Goal: Transaction & Acquisition: Purchase product/service

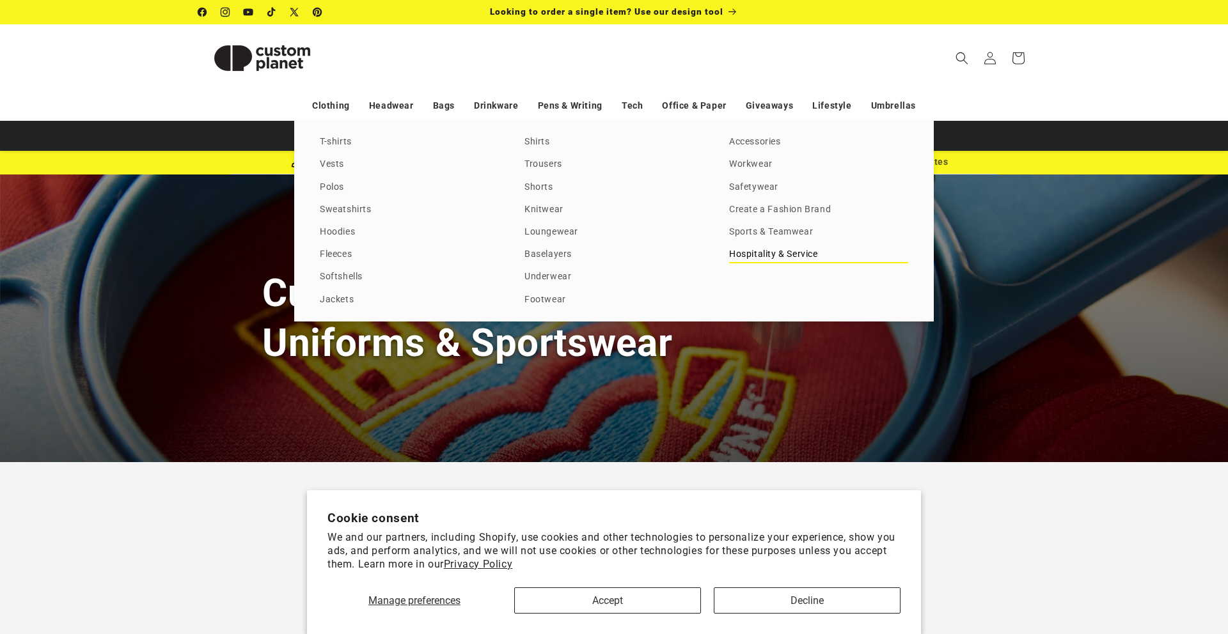
click at [769, 255] on link "Hospitality & Service" at bounding box center [818, 254] width 179 height 17
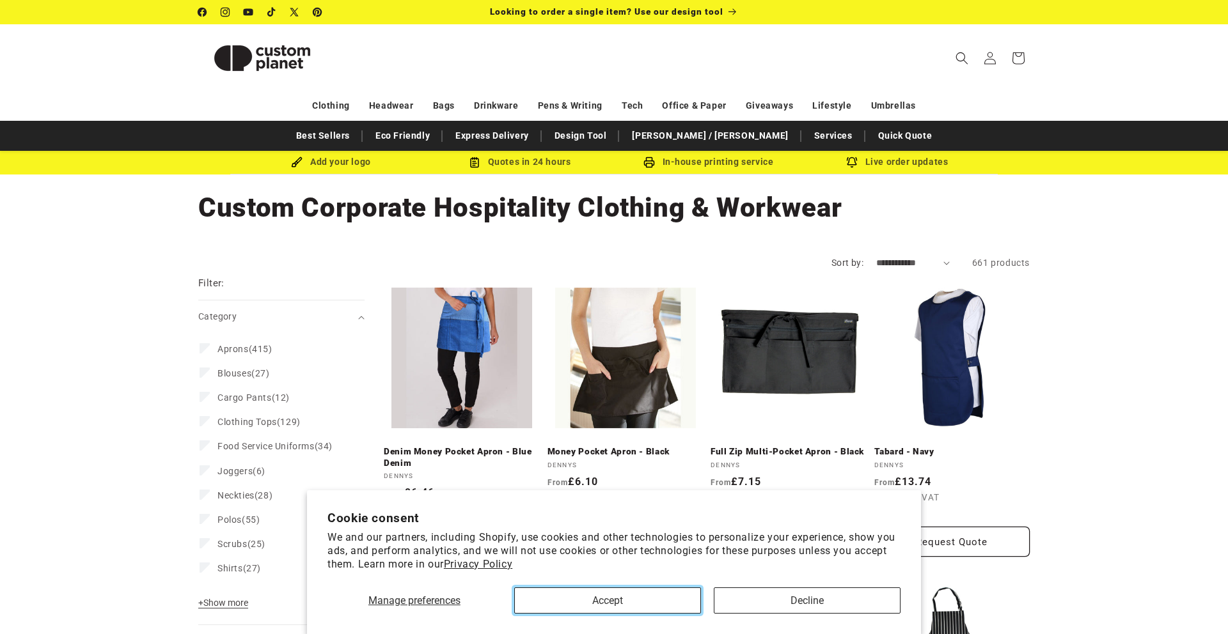
click at [655, 594] on button "Accept" at bounding box center [607, 601] width 187 height 26
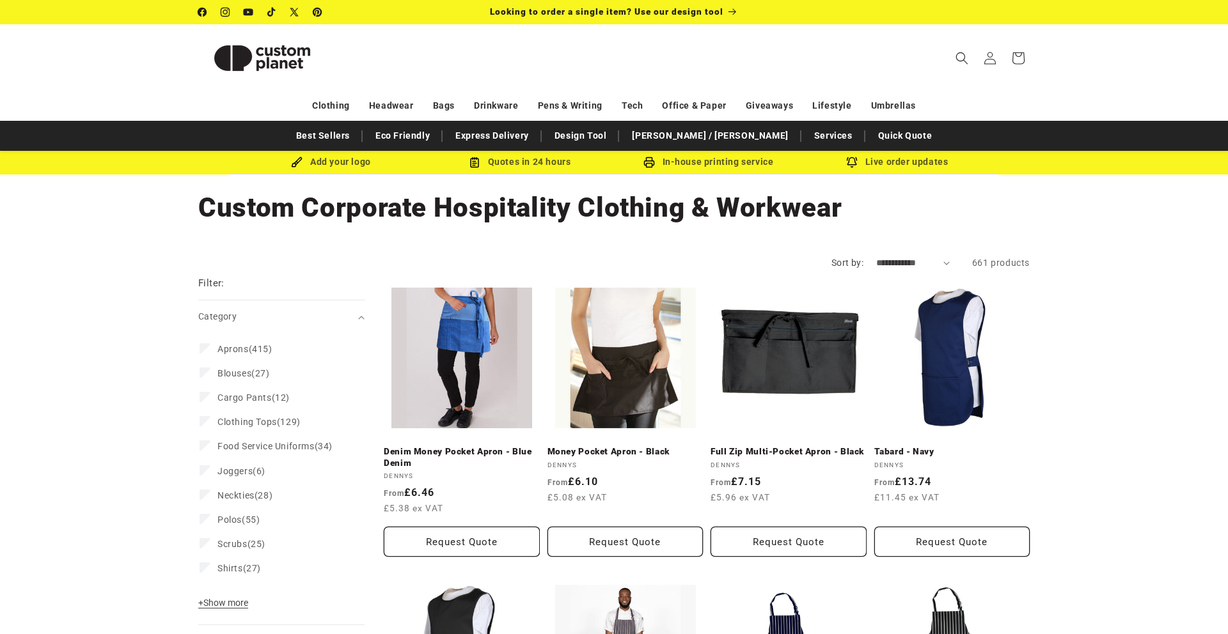
click at [878, 267] on select "**********" at bounding box center [913, 262] width 74 height 13
select select "**********"
click at [876, 256] on select "**********" at bounding box center [913, 262] width 74 height 13
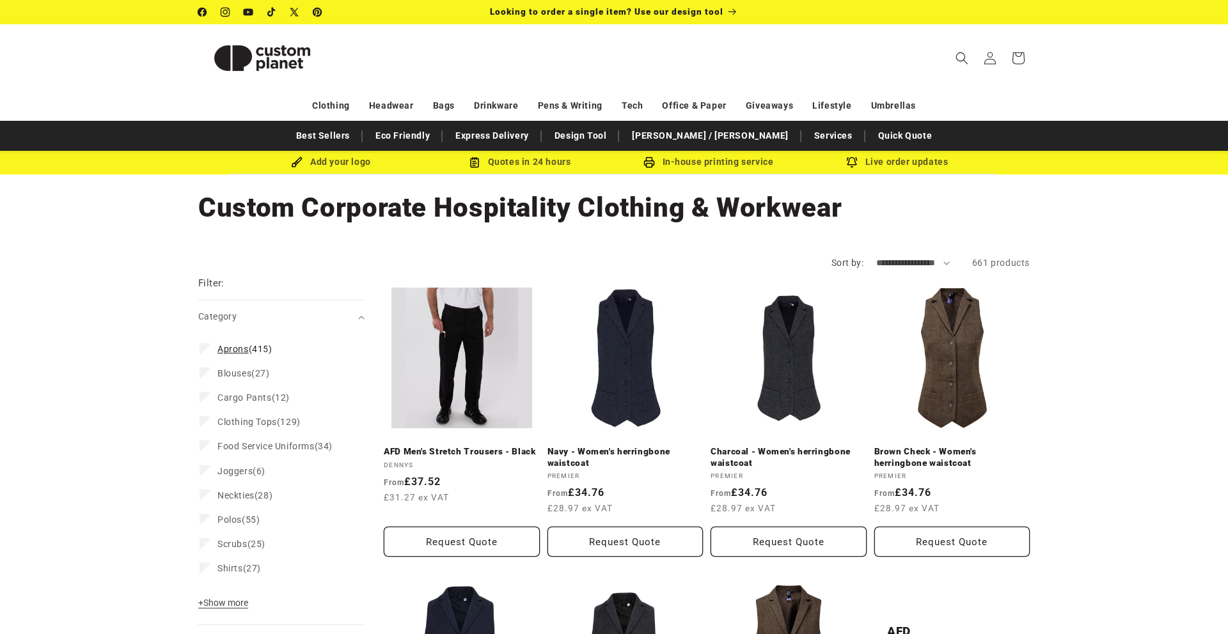
click at [256, 352] on span "Aprons (415)" at bounding box center [244, 349] width 55 height 12
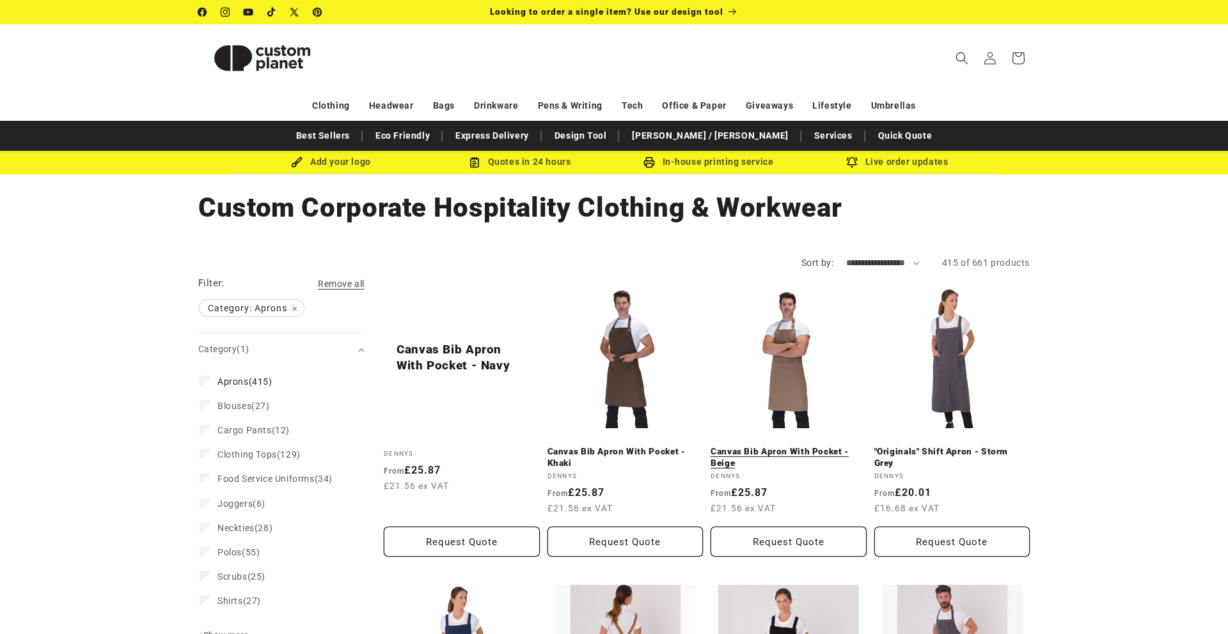
click at [811, 446] on link "Canvas Bib Apron With Pocket - Beige" at bounding box center [788, 457] width 156 height 22
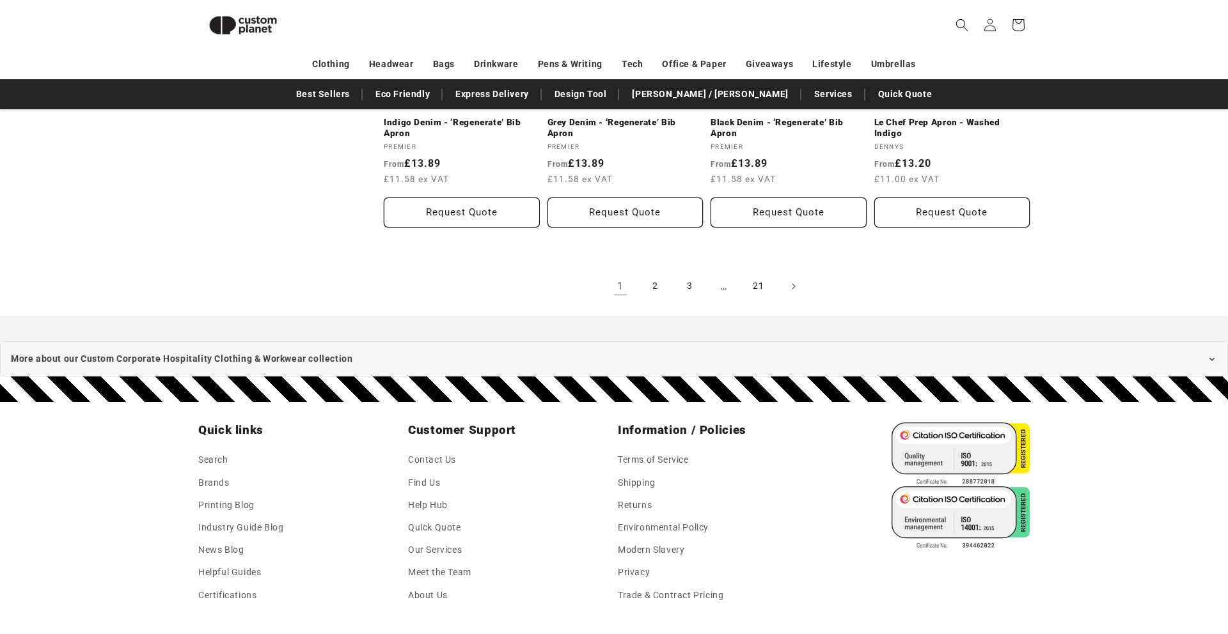
scroll to position [1523, 0]
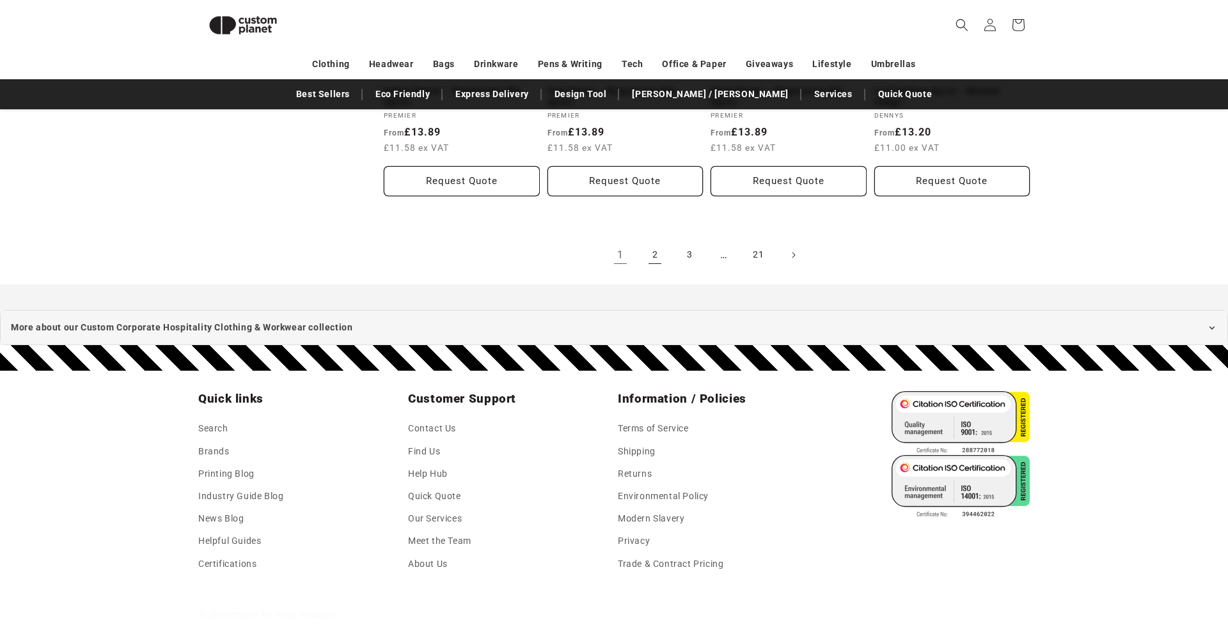
click at [657, 255] on link "2" at bounding box center [655, 255] width 28 height 28
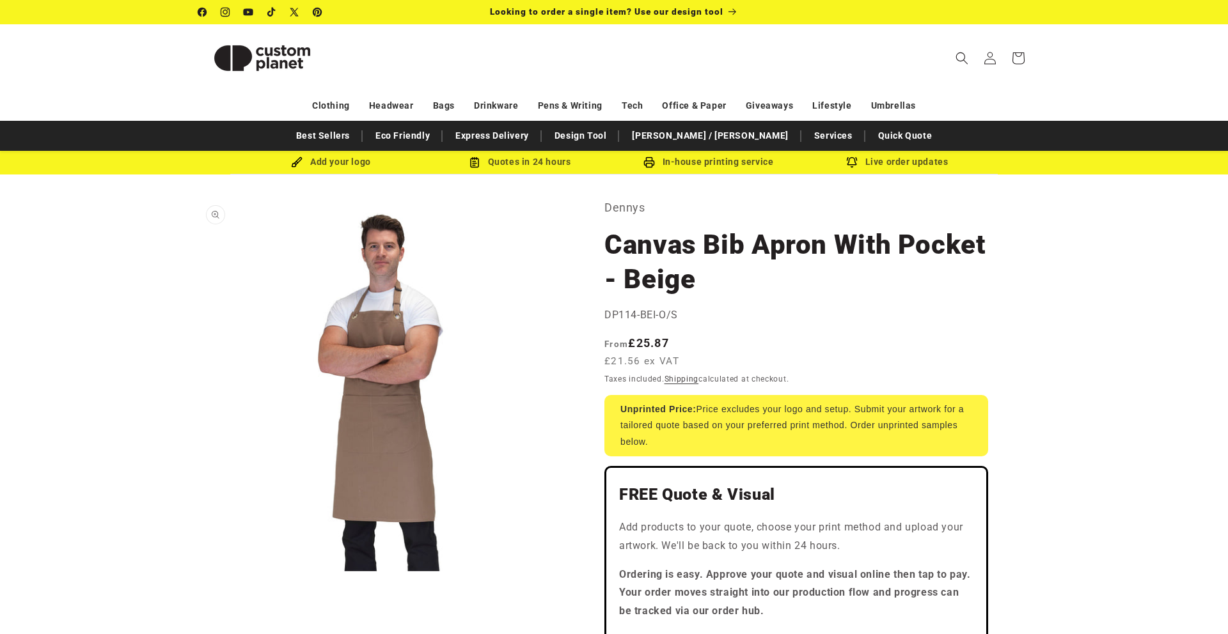
click at [198, 572] on button "Open media 1 in modal" at bounding box center [198, 572] width 0 height 0
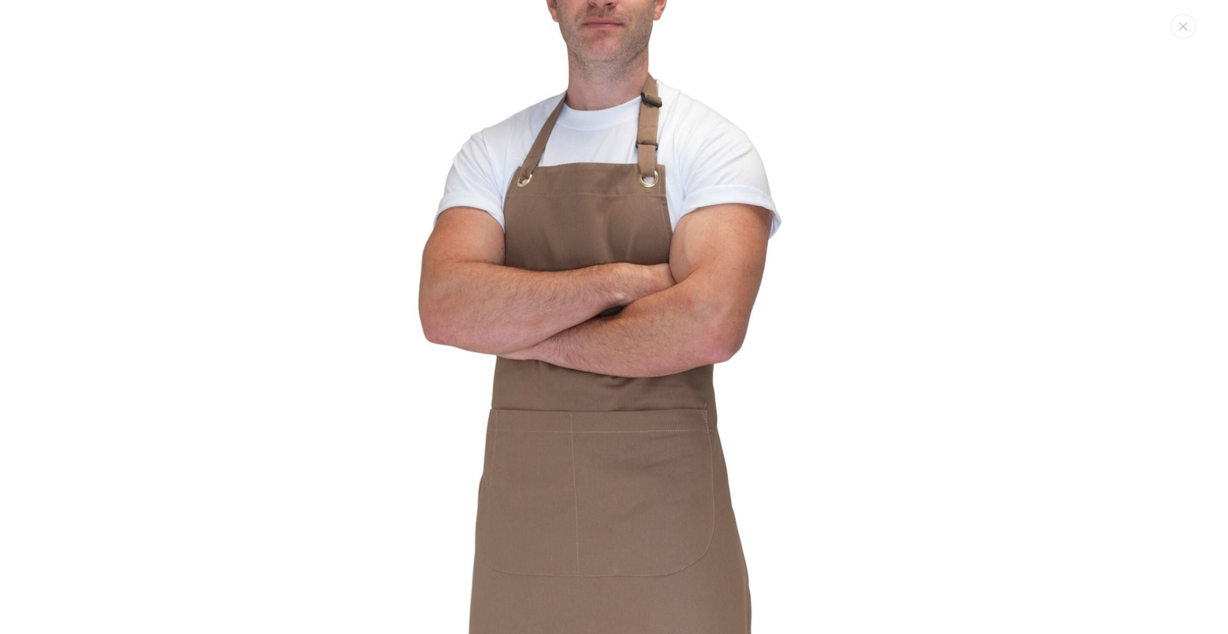
scroll to position [179, 0]
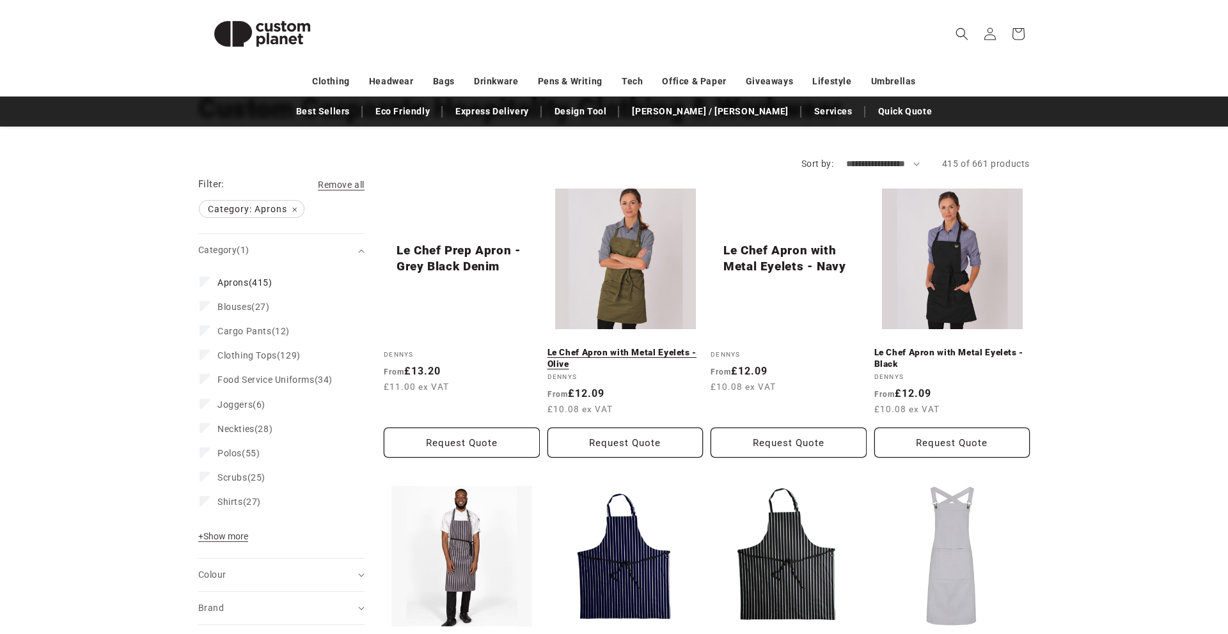
scroll to position [104, 0]
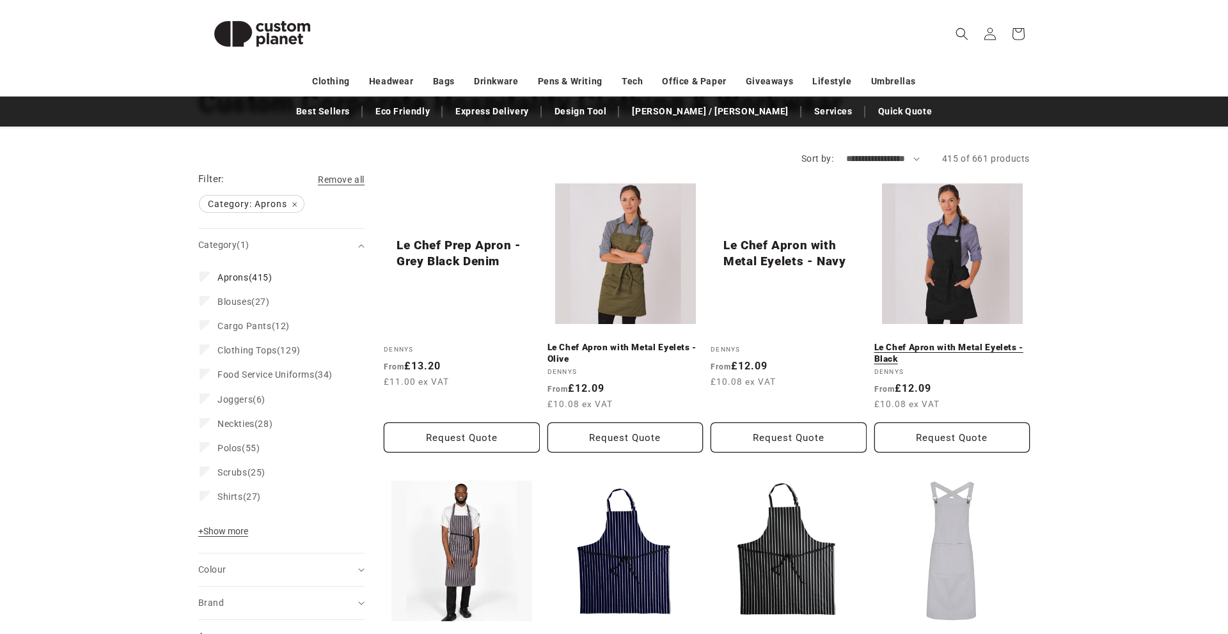
click at [960, 342] on link "Le Chef Apron with Metal Eyelets - Black" at bounding box center [952, 353] width 156 height 22
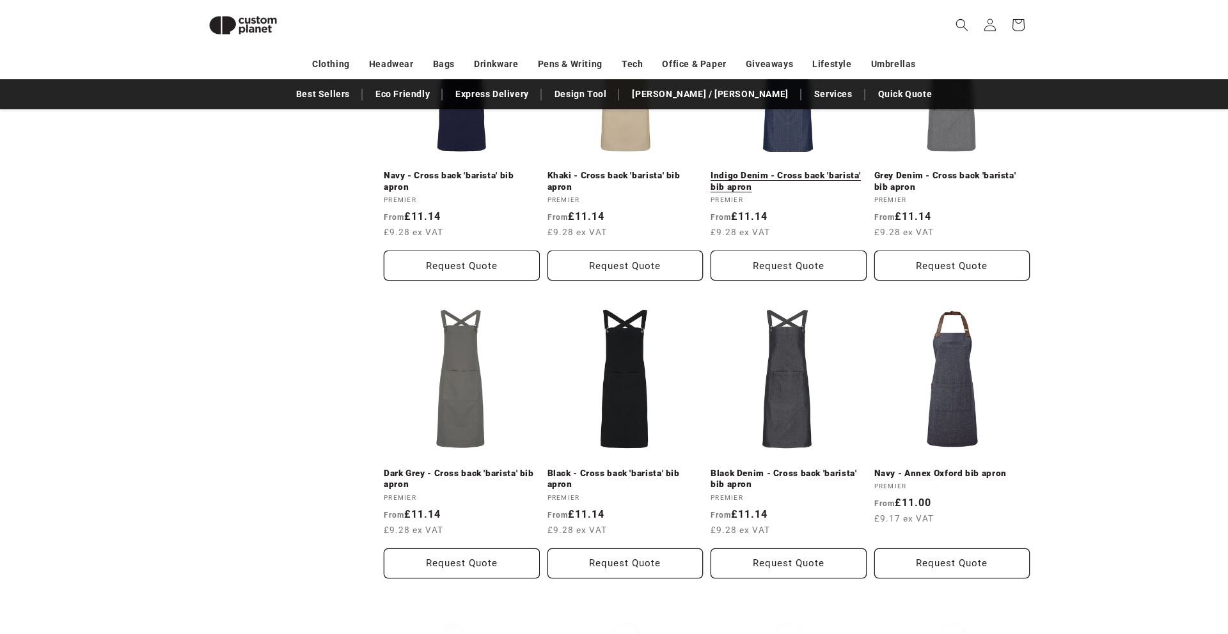
scroll to position [883, 0]
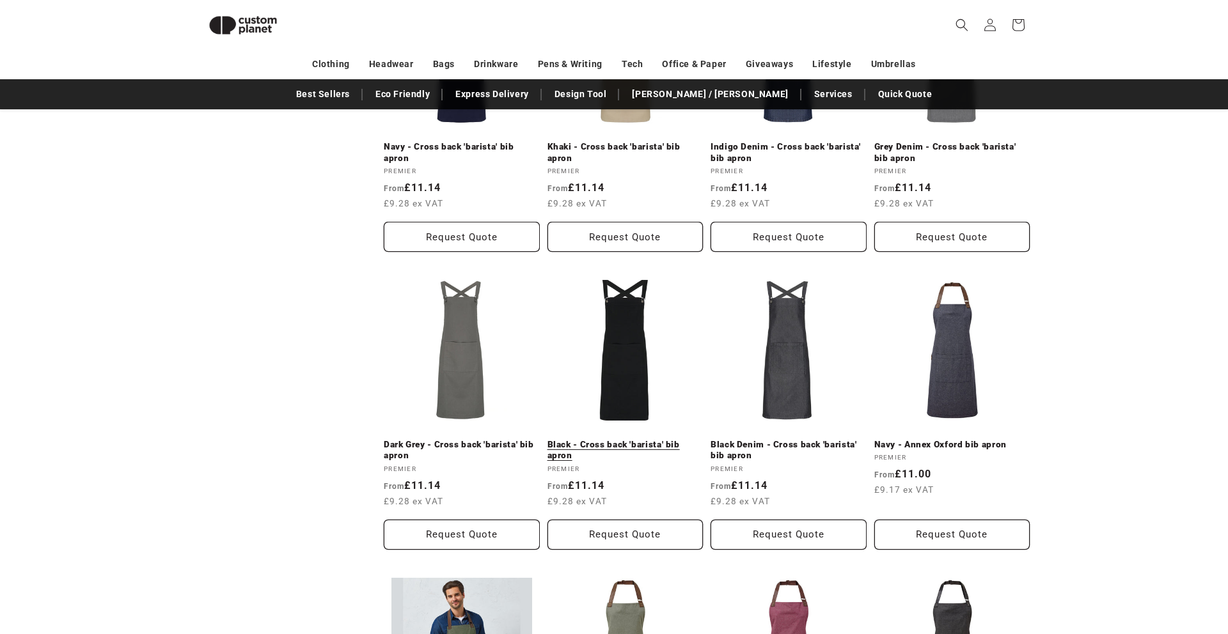
click at [616, 439] on link "Black - Cross back 'barista' bib apron" at bounding box center [625, 450] width 156 height 22
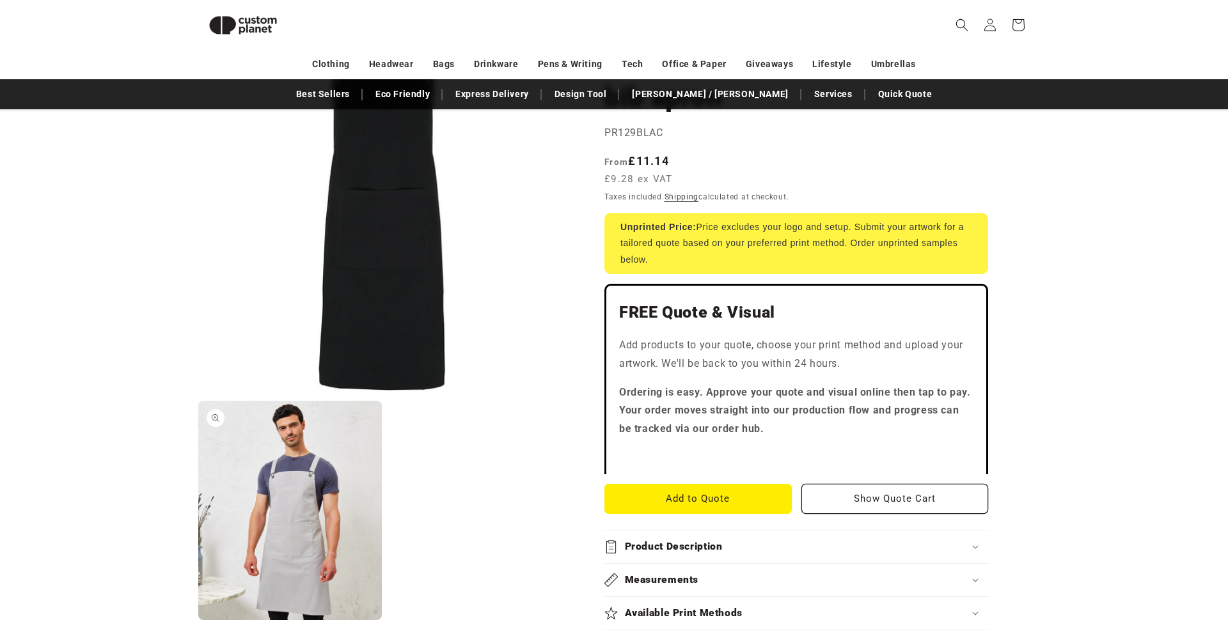
scroll to position [185, 0]
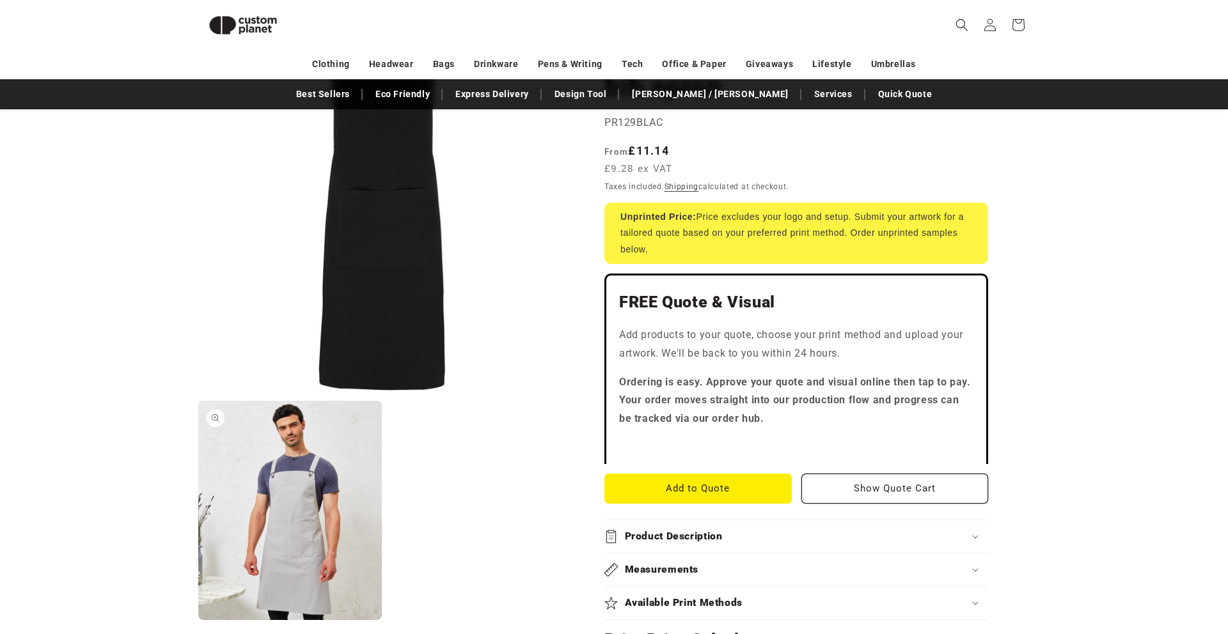
click at [198, 621] on button "Open media 2 in modal" at bounding box center [198, 621] width 0 height 0
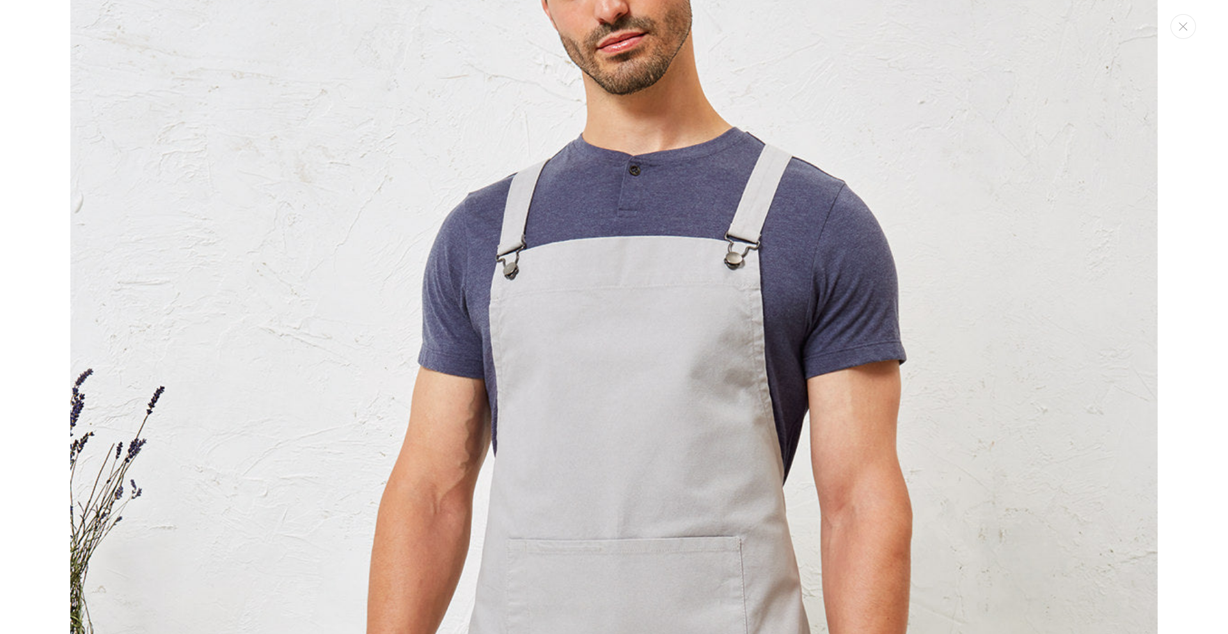
scroll to position [1243, 0]
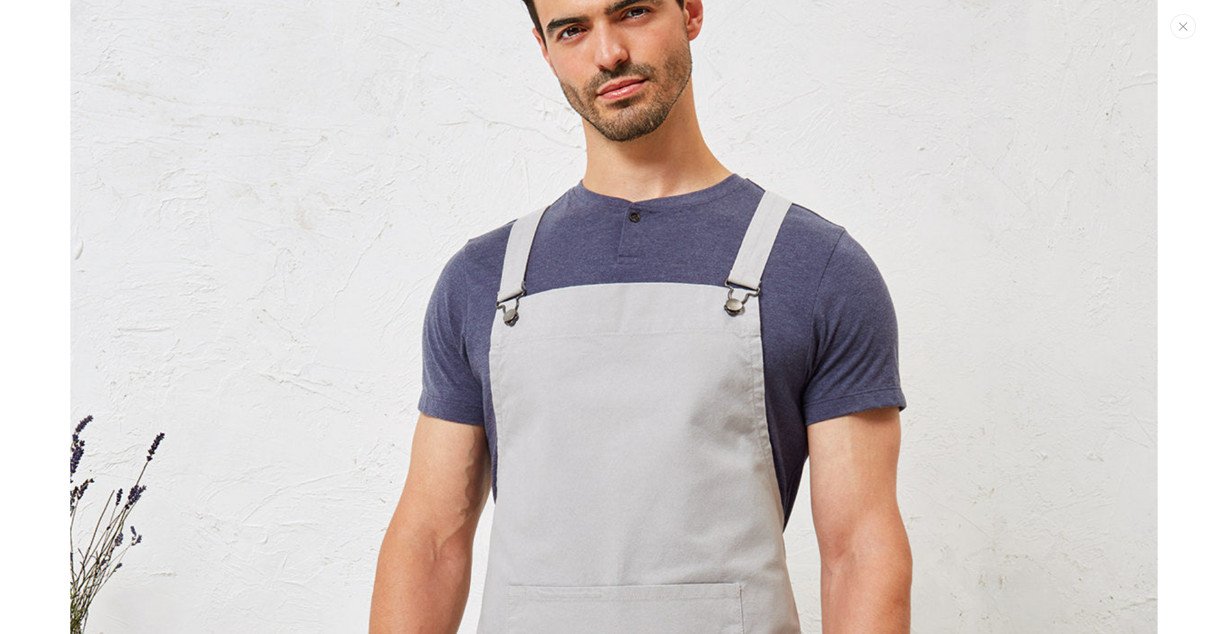
click at [1184, 22] on icon "Close" at bounding box center [1183, 26] width 9 height 8
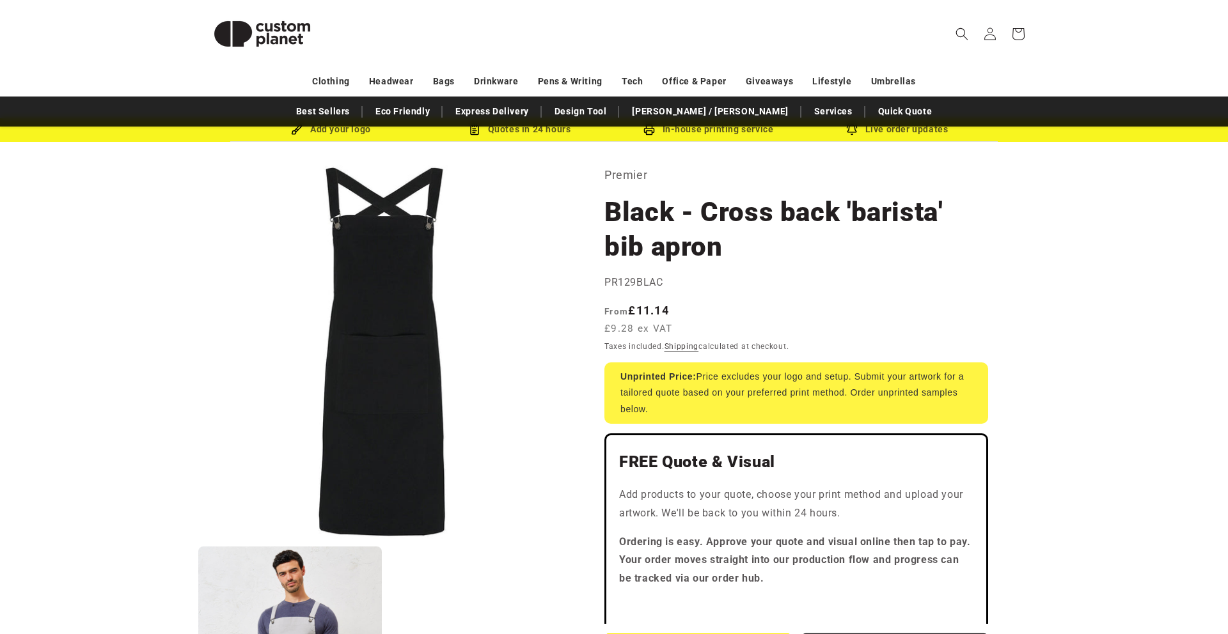
scroll to position [0, 0]
